Goal: Information Seeking & Learning: Learn about a topic

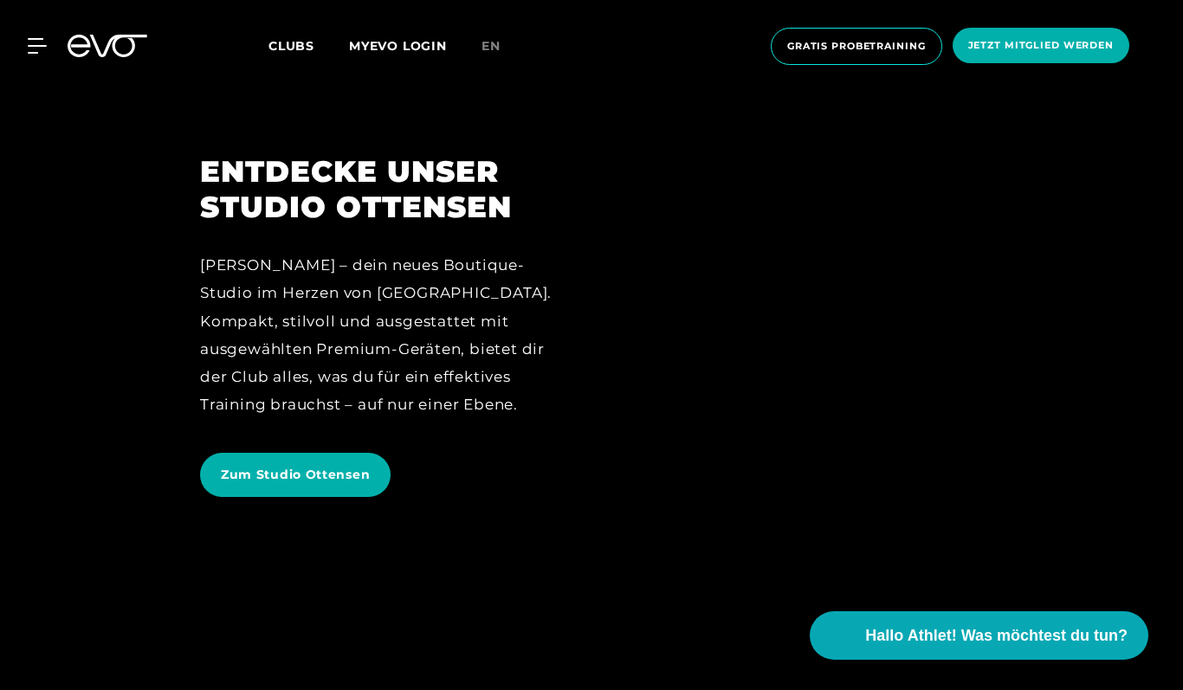
click at [844, 324] on div at bounding box center [799, 344] width 367 height 381
click at [325, 473] on span "Zum Studio Ottensen" at bounding box center [295, 475] width 149 height 18
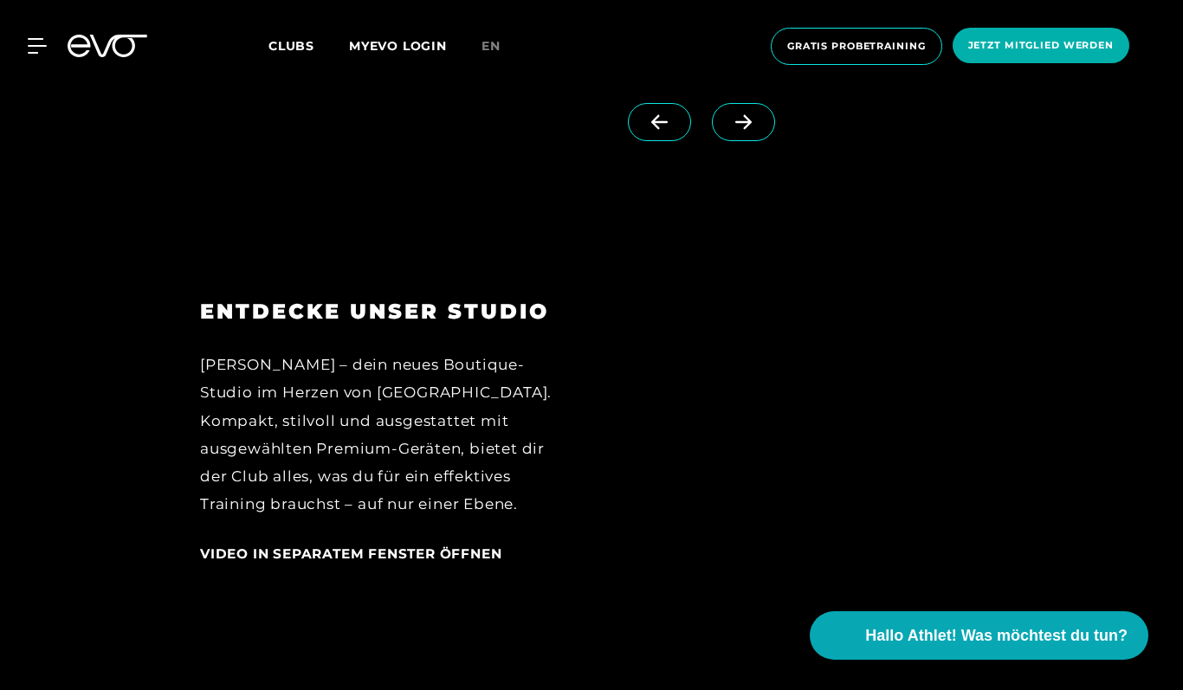
scroll to position [1909, 0]
click at [525, 489] on div "[PERSON_NAME] – dein neues Boutique-Studio im Herzen von [GEOGRAPHIC_DATA]. Kom…" at bounding box center [383, 434] width 367 height 168
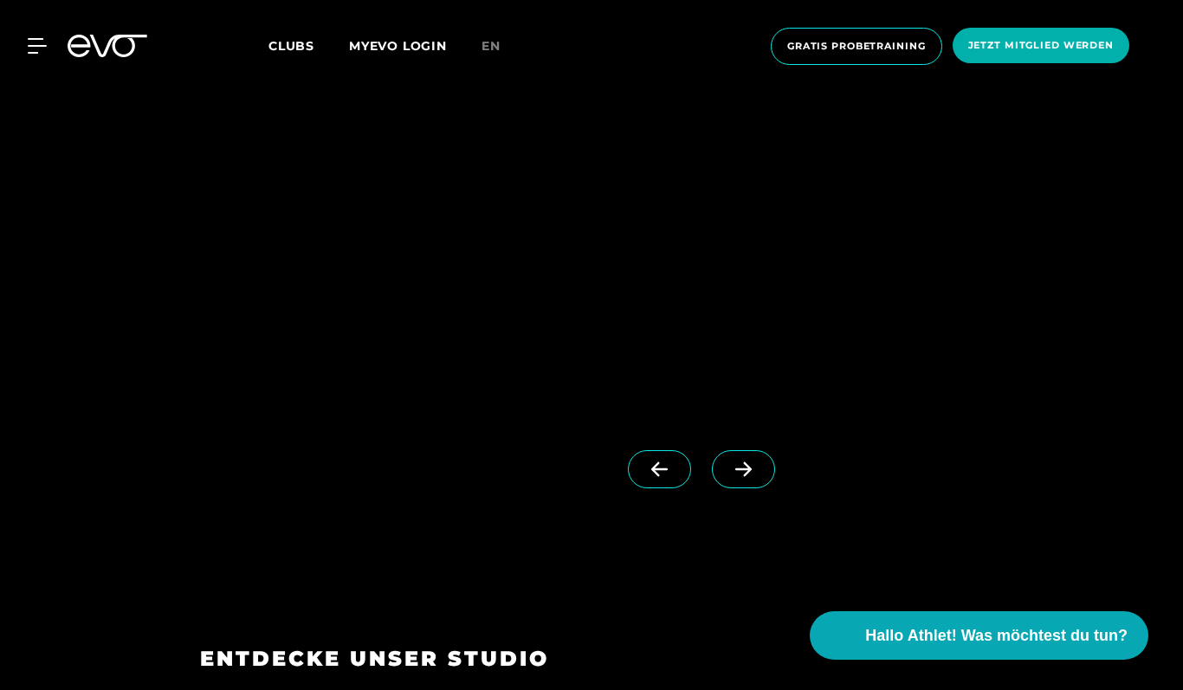
scroll to position [1579, 0]
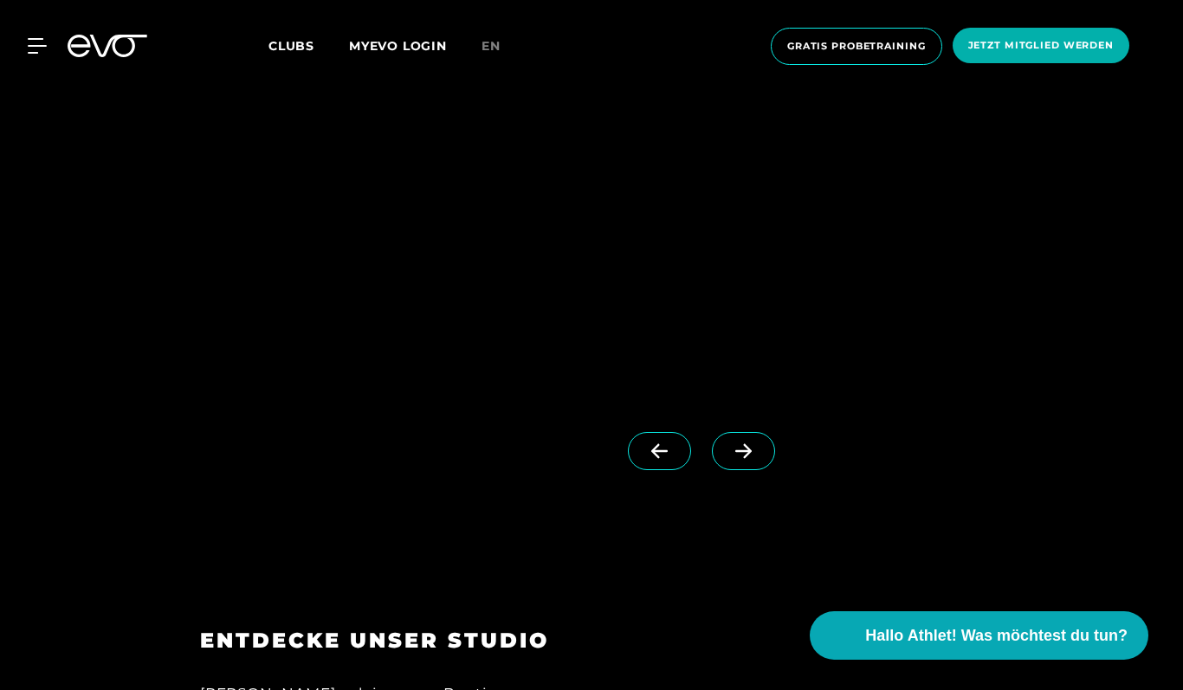
click at [712, 446] on span at bounding box center [743, 451] width 63 height 38
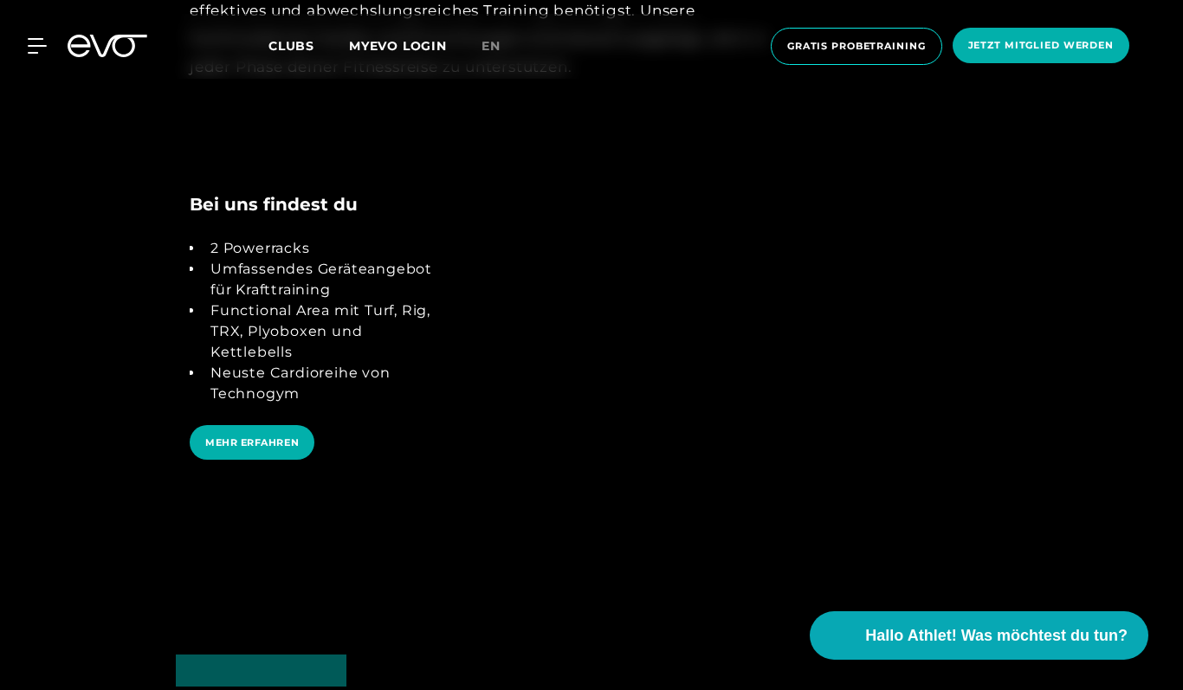
scroll to position [3194, 0]
click at [331, 311] on li "Functional Area mit Turf, Rig, TRX, Plyoboxen und Kettlebells" at bounding box center [326, 332] width 245 height 62
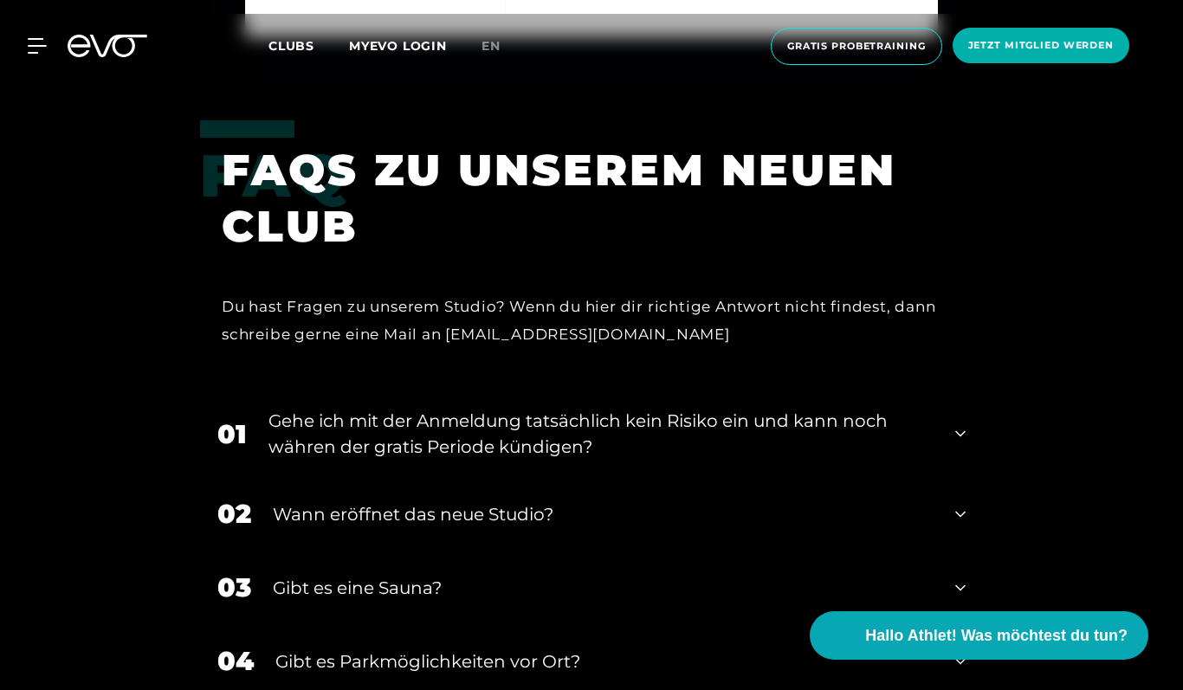
scroll to position [5547, 0]
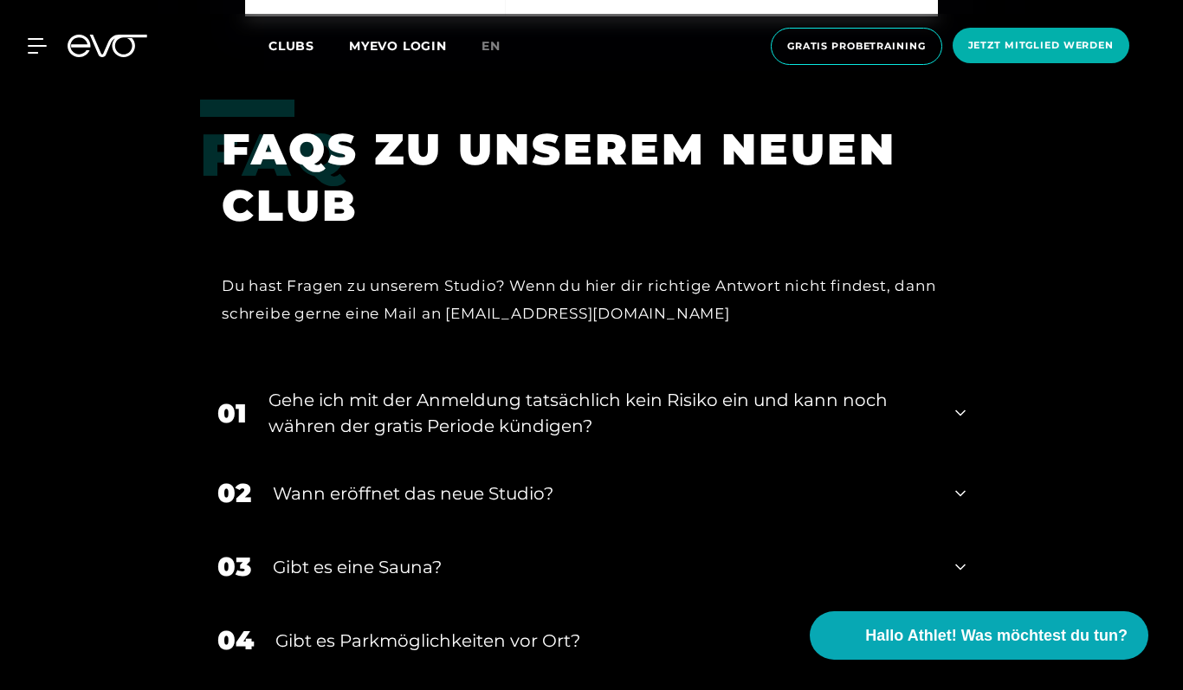
click at [755, 397] on div "Gehe ich mit der Anmeldung tatsächlich kein Risiko ein und kann noch währen der…" at bounding box center [601, 413] width 665 height 52
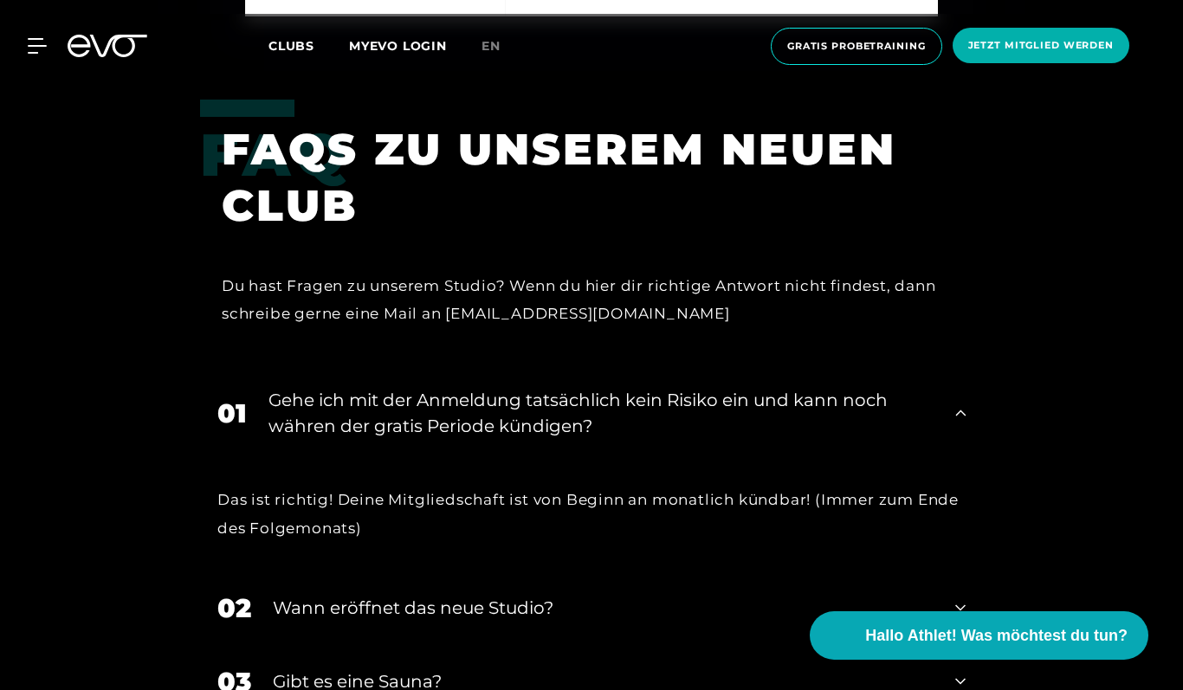
click at [559, 403] on div "Gehe ich mit der Anmeldung tatsächlich kein Risiko ein und kann noch währen der…" at bounding box center [601, 413] width 665 height 52
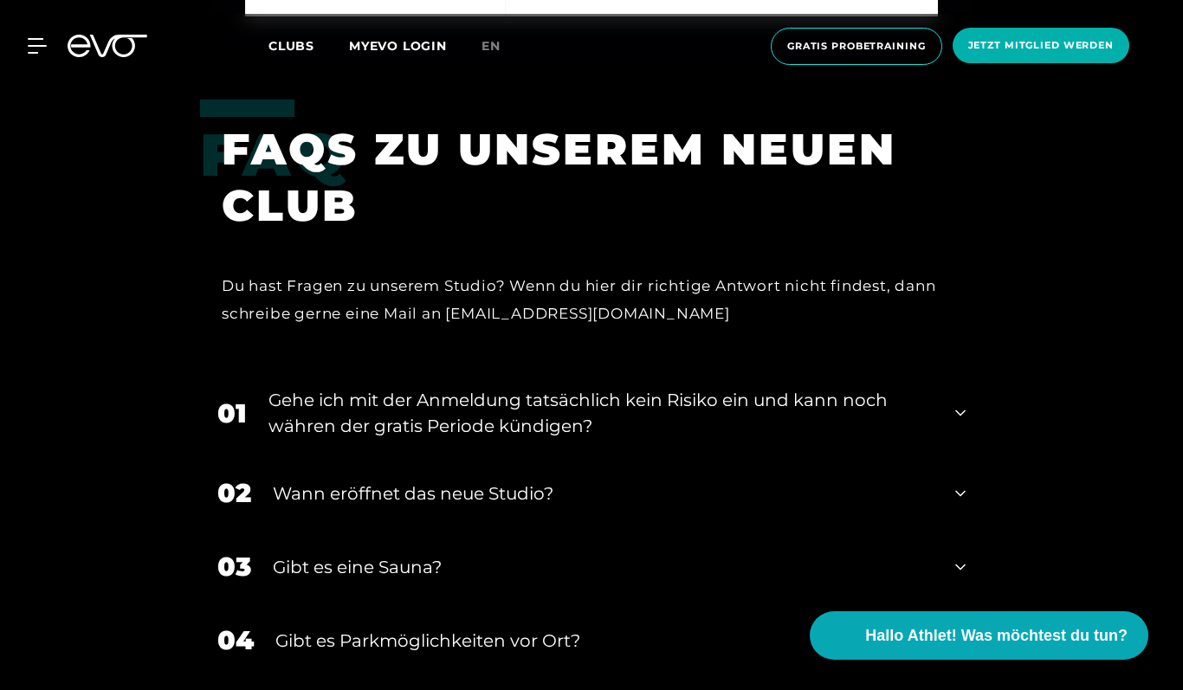
click at [502, 491] on div "Wann eröffnet das neue Studio?" at bounding box center [603, 494] width 661 height 26
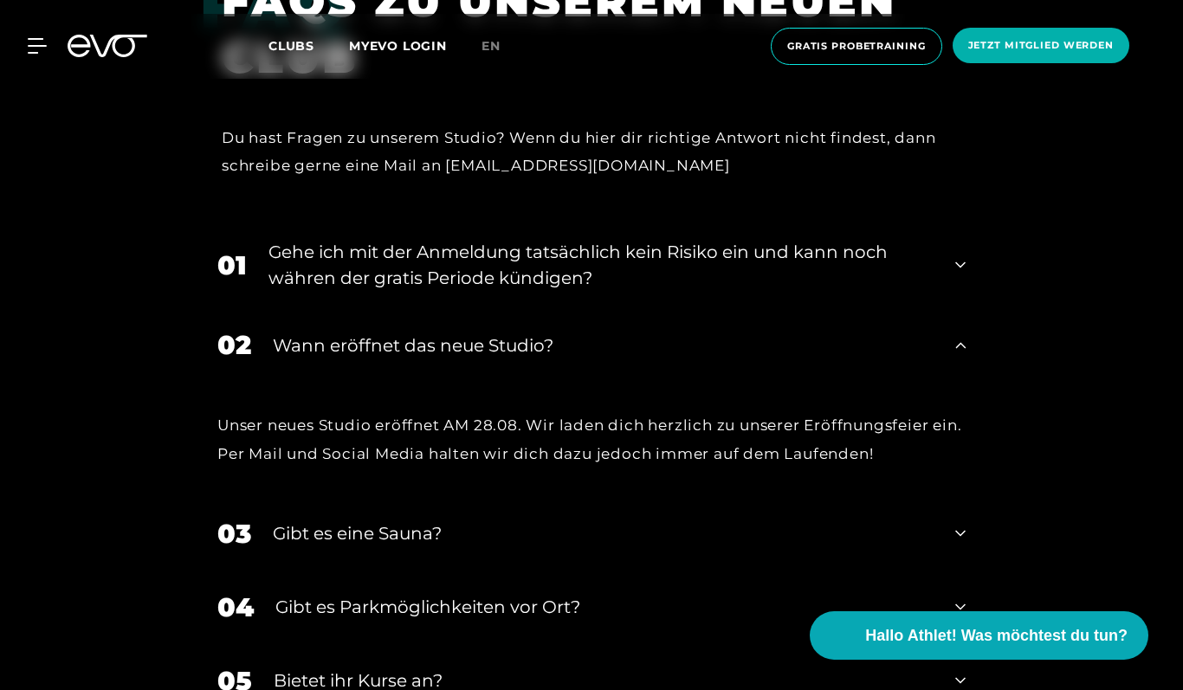
scroll to position [5750, 0]
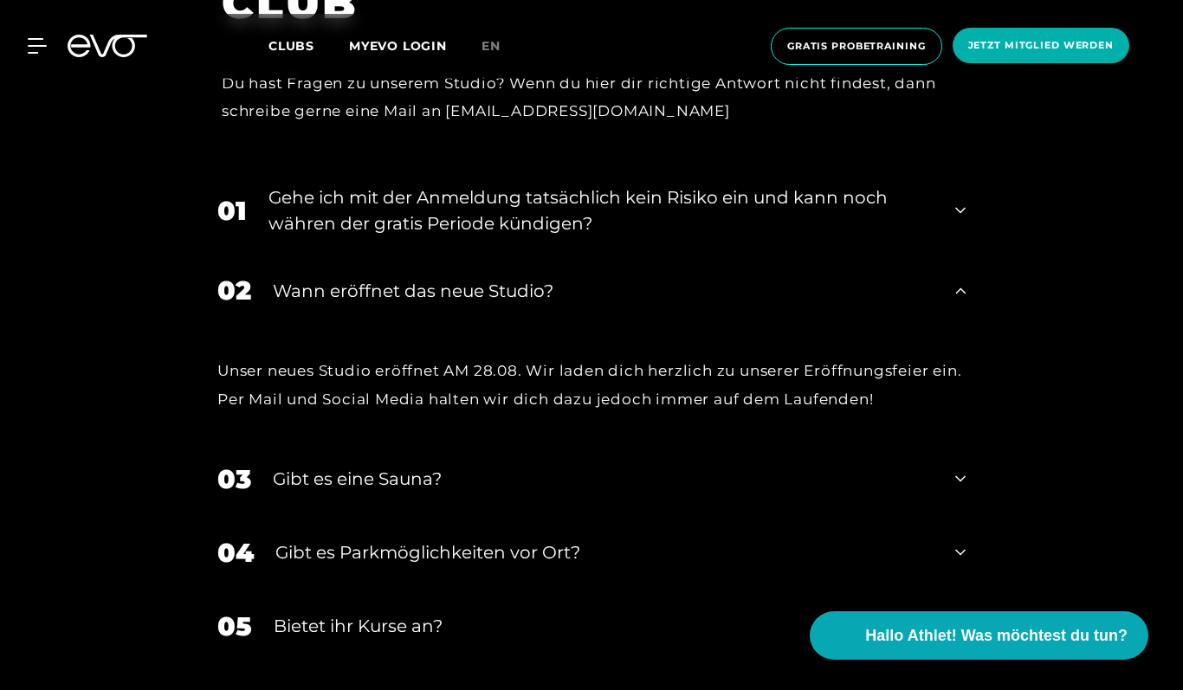
click at [540, 481] on div "Gibt es eine Sauna?" at bounding box center [603, 479] width 661 height 26
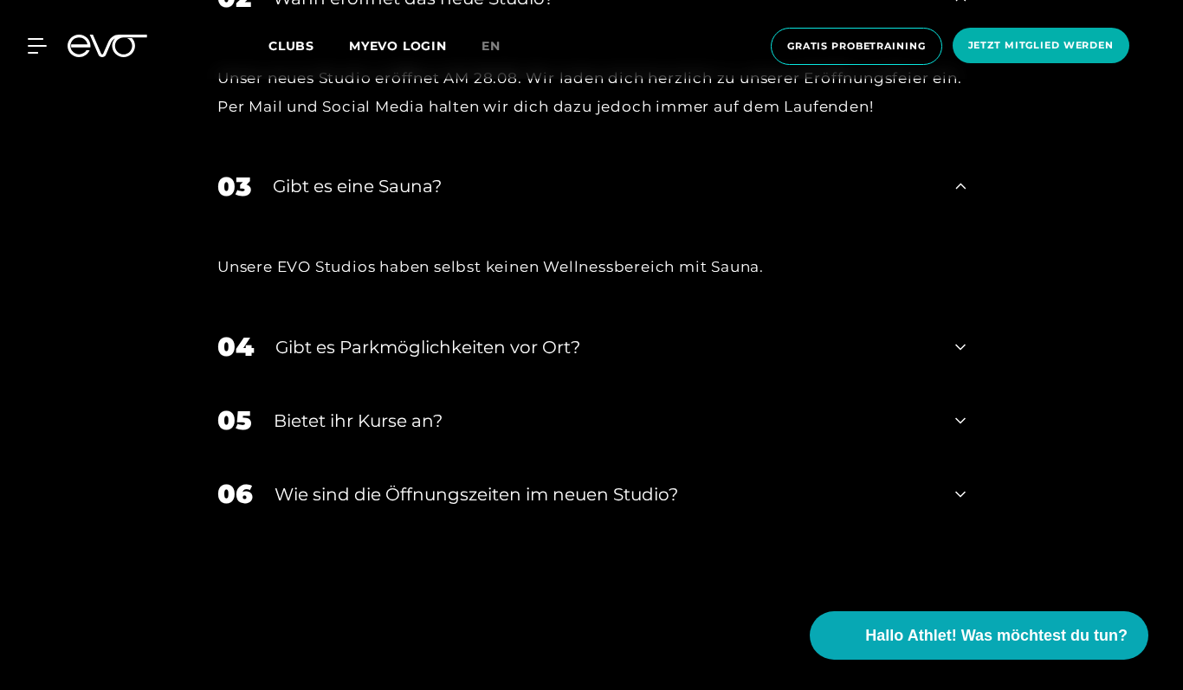
scroll to position [6044, 0]
click at [535, 511] on div "06 ​Wie sind die Öffnungszeiten im neuen Studio?" at bounding box center [591, 493] width 783 height 74
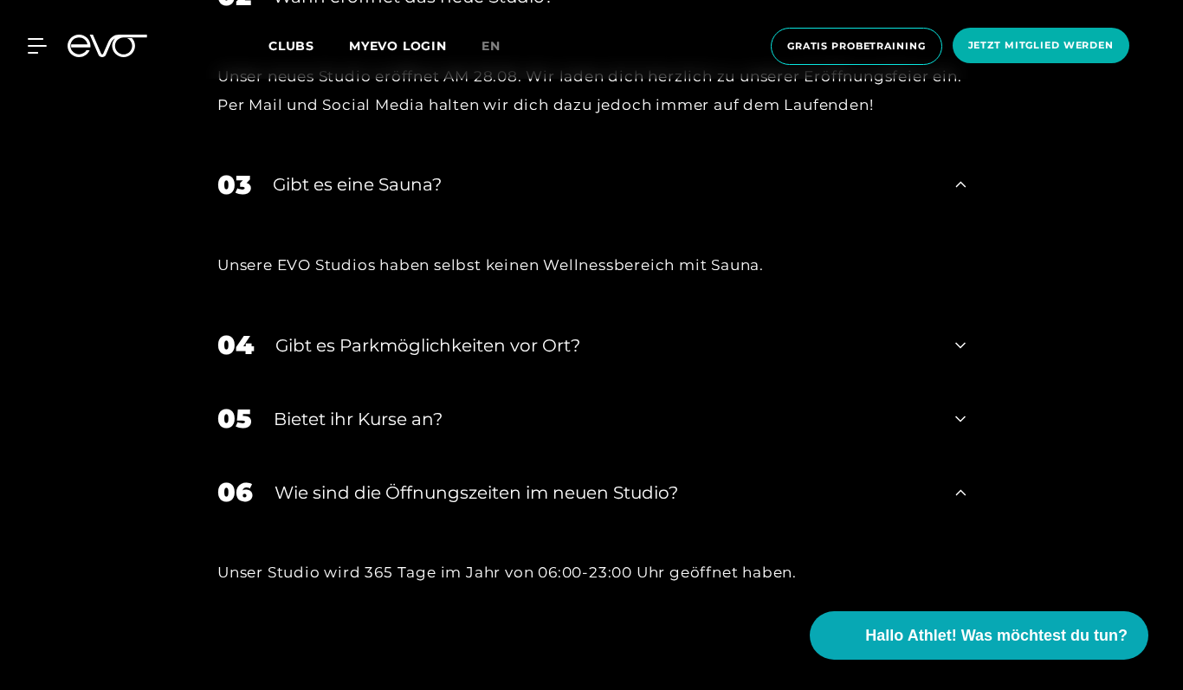
click at [544, 434] on div "05 Bietet ihr [DEMOGRAPHIC_DATA]?" at bounding box center [591, 419] width 783 height 74
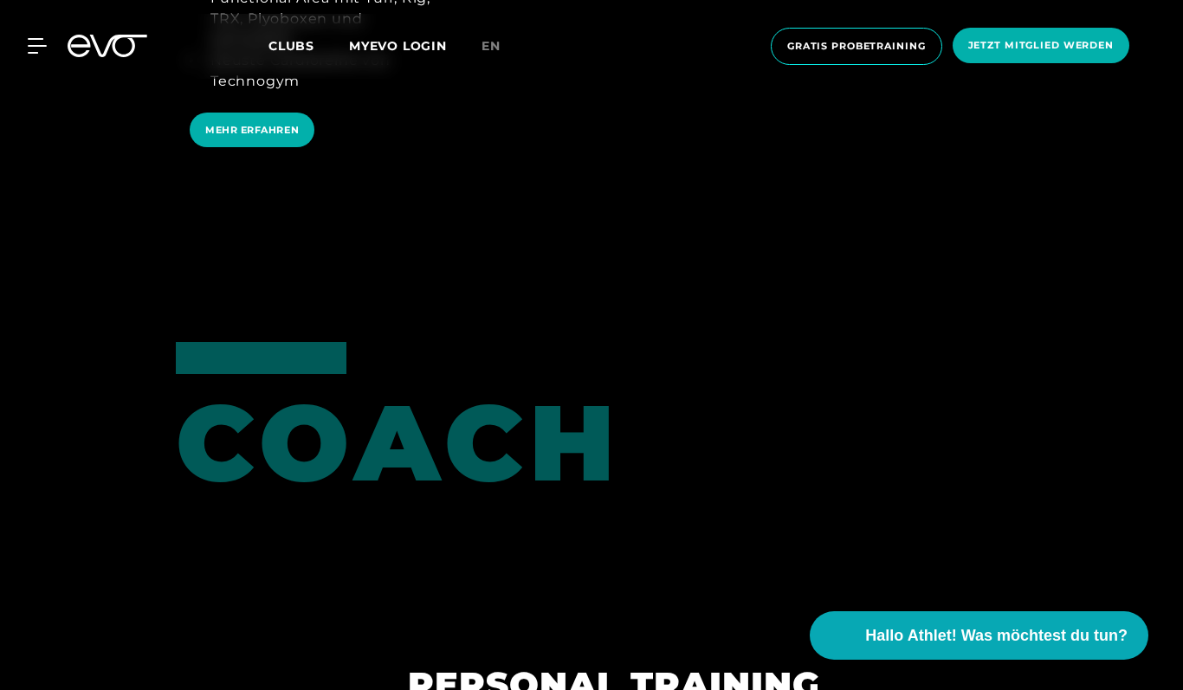
scroll to position [3506, 0]
